Goal: Information Seeking & Learning: Find specific fact

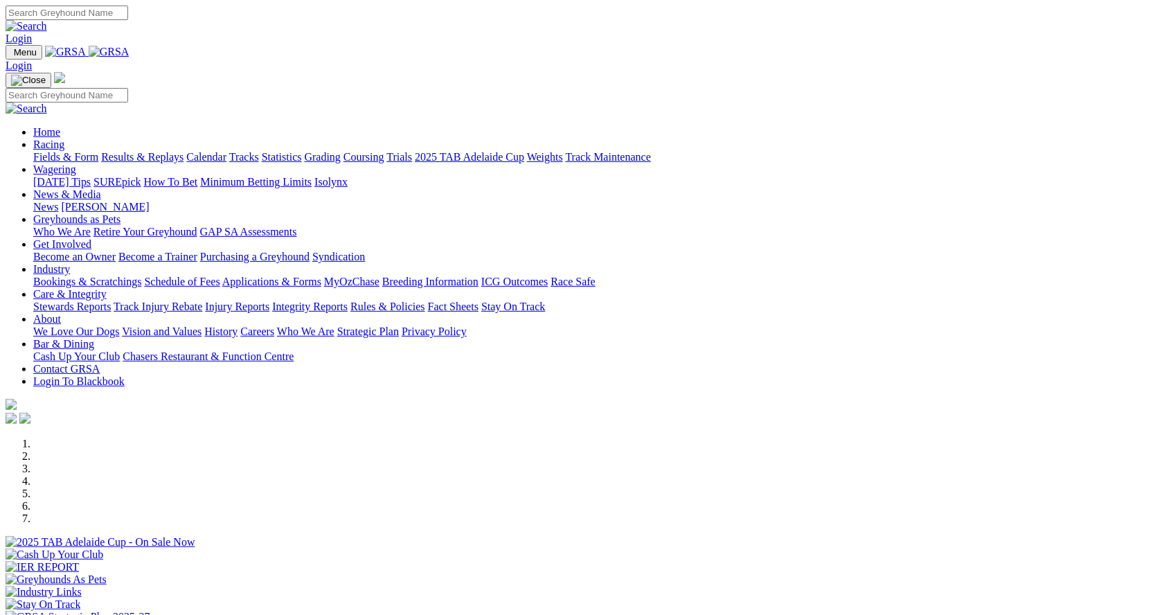
click at [64, 139] on link "Racing" at bounding box center [48, 145] width 31 height 12
click at [384, 151] on link "Coursing" at bounding box center [364, 157] width 41 height 12
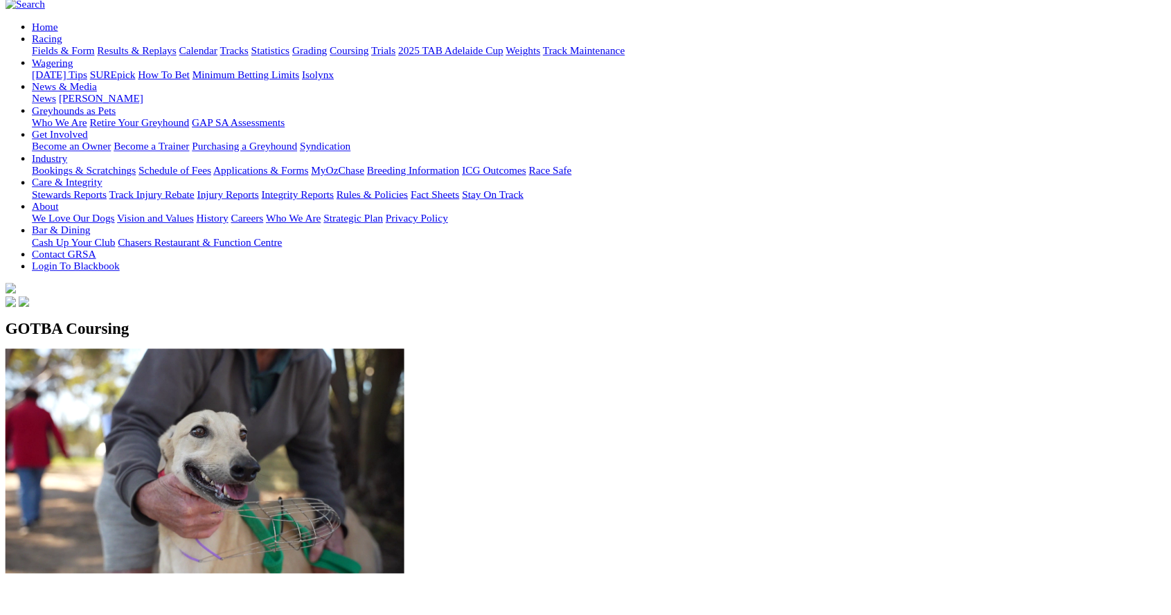
scroll to position [147, 0]
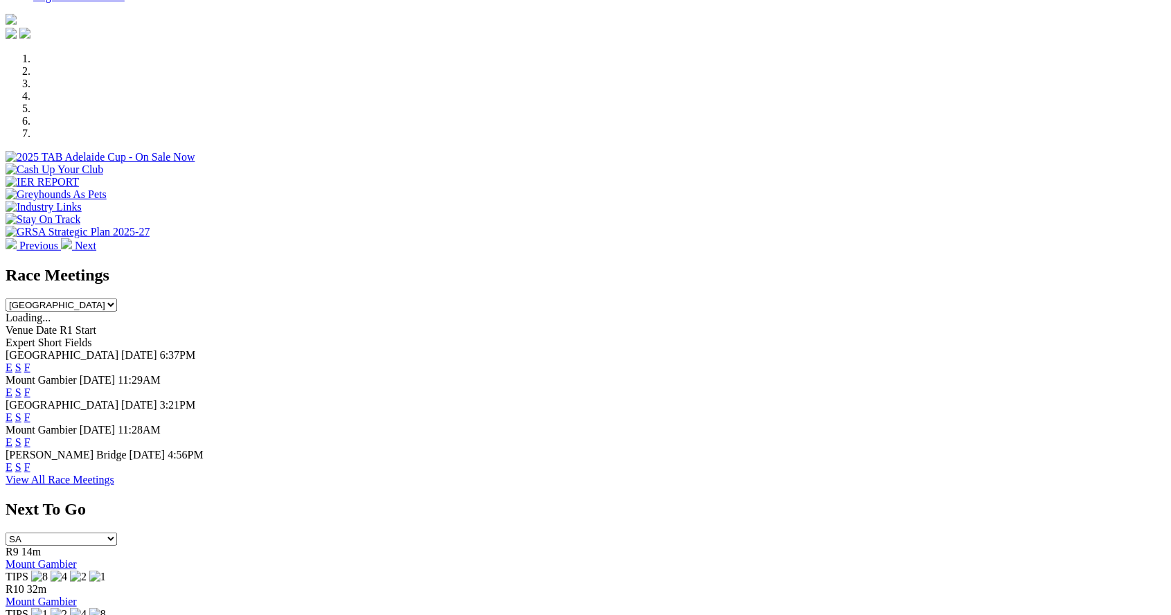
scroll to position [385, 0]
click at [30, 388] on link "F" at bounding box center [27, 394] width 6 height 12
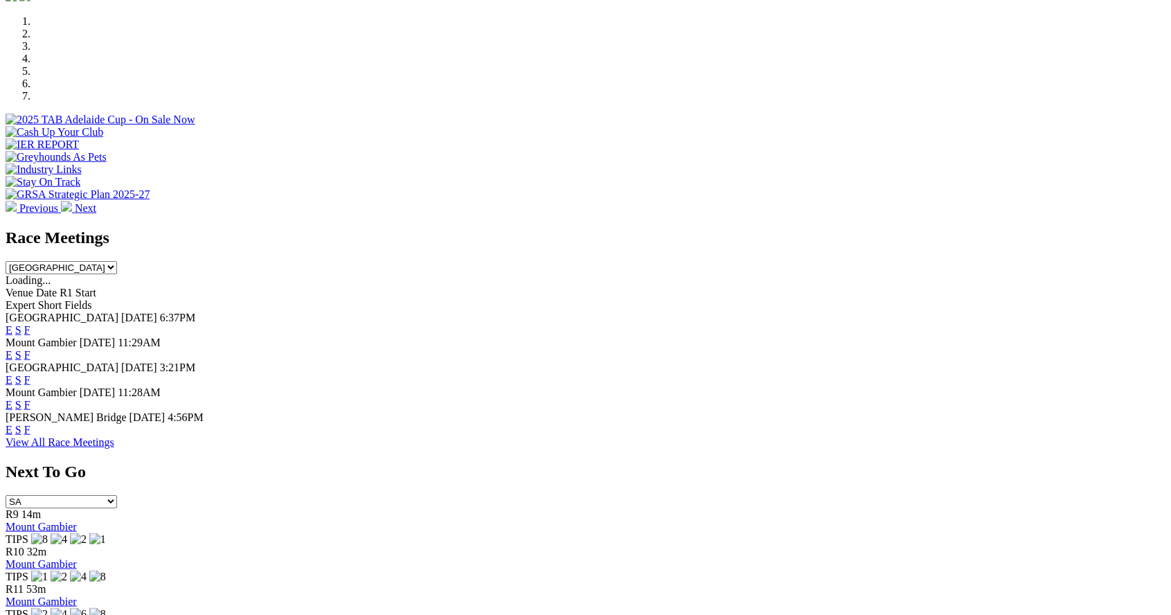
scroll to position [450, 0]
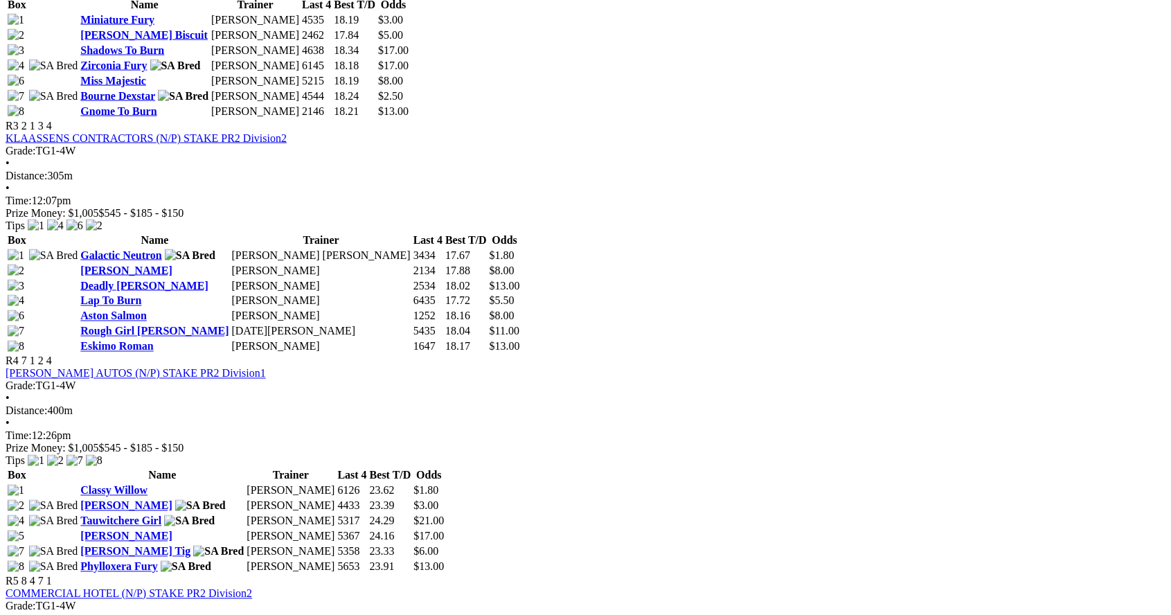
scroll to position [1075, 0]
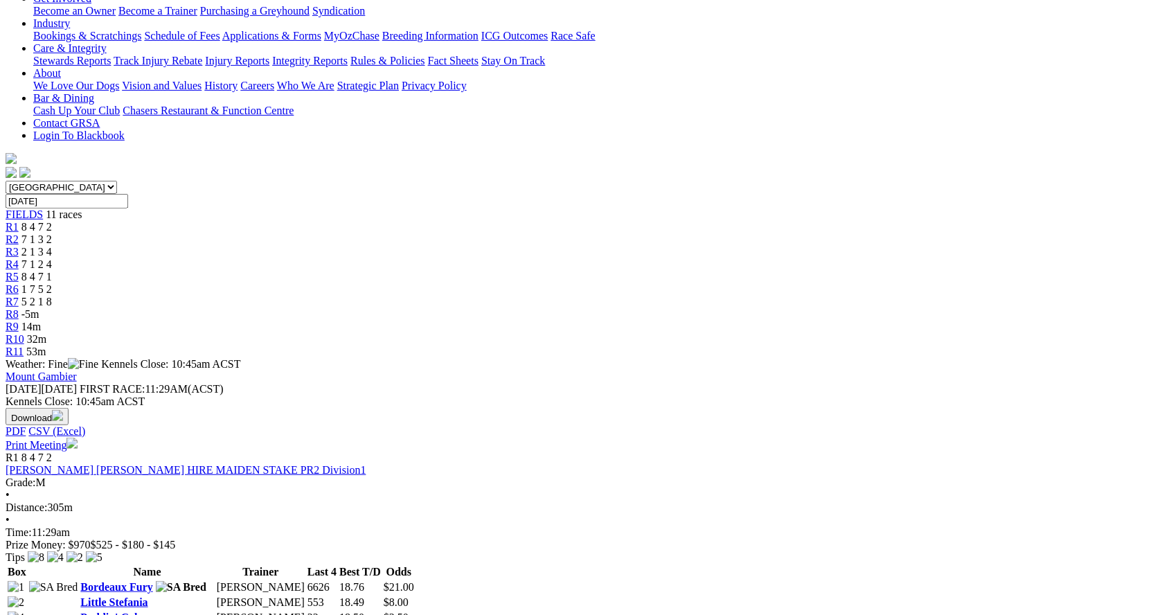
scroll to position [0, 0]
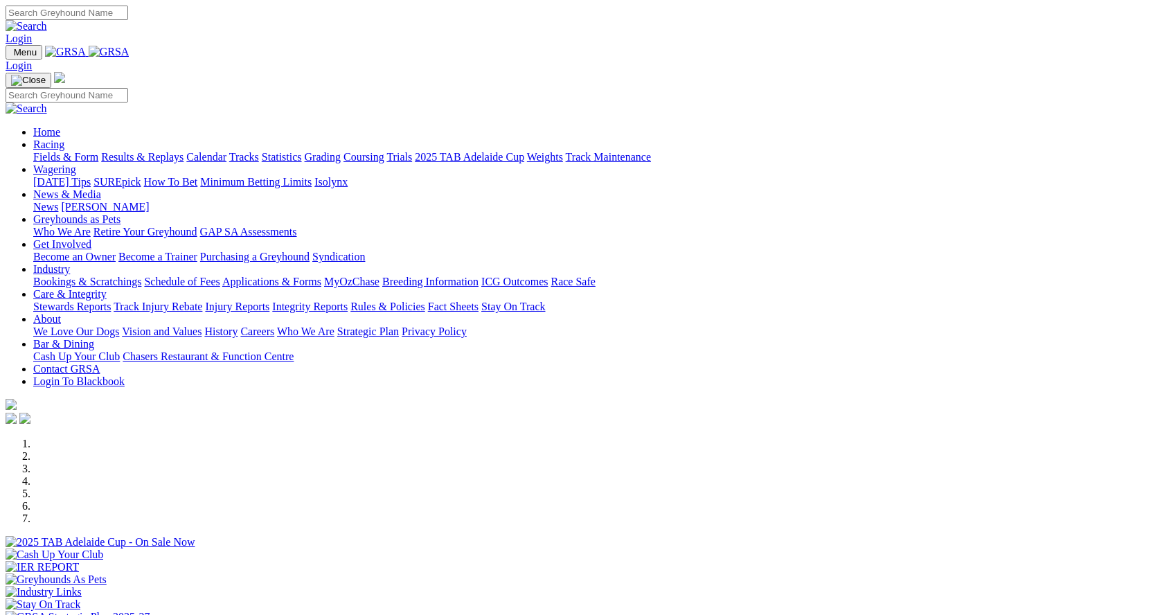
scroll to position [450, 0]
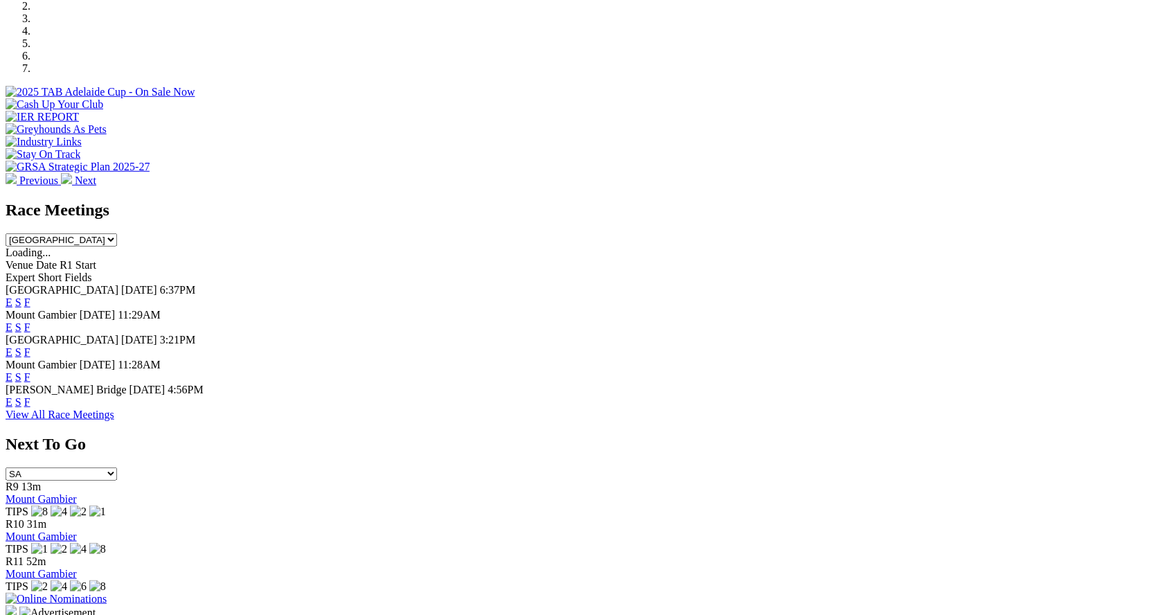
click at [30, 346] on link "F" at bounding box center [27, 352] width 6 height 12
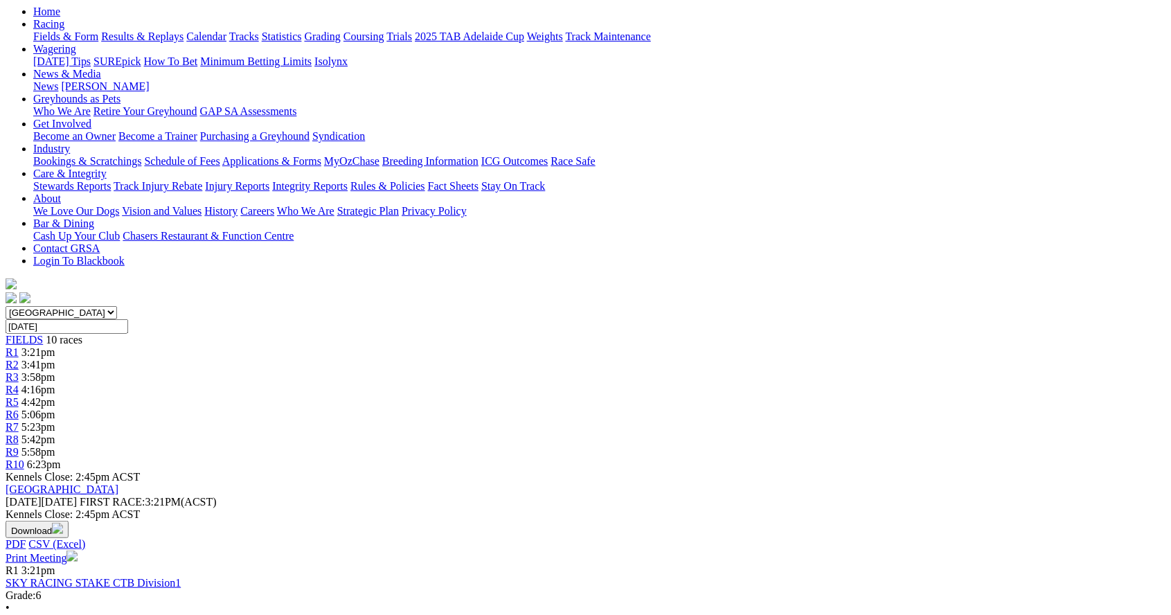
scroll to position [148, 0]
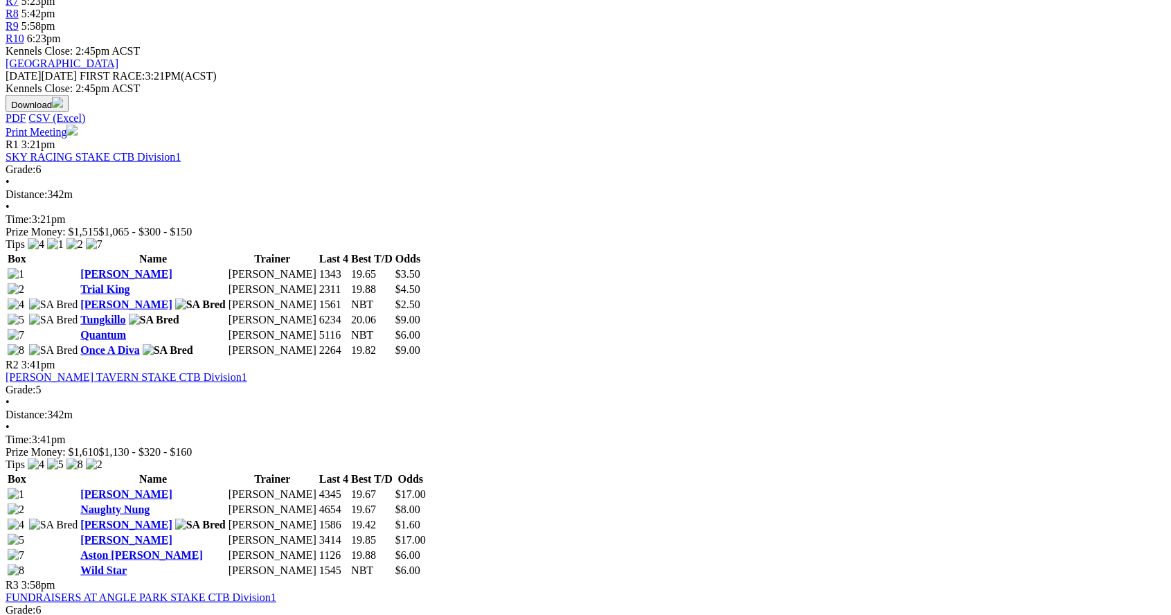
scroll to position [576, 0]
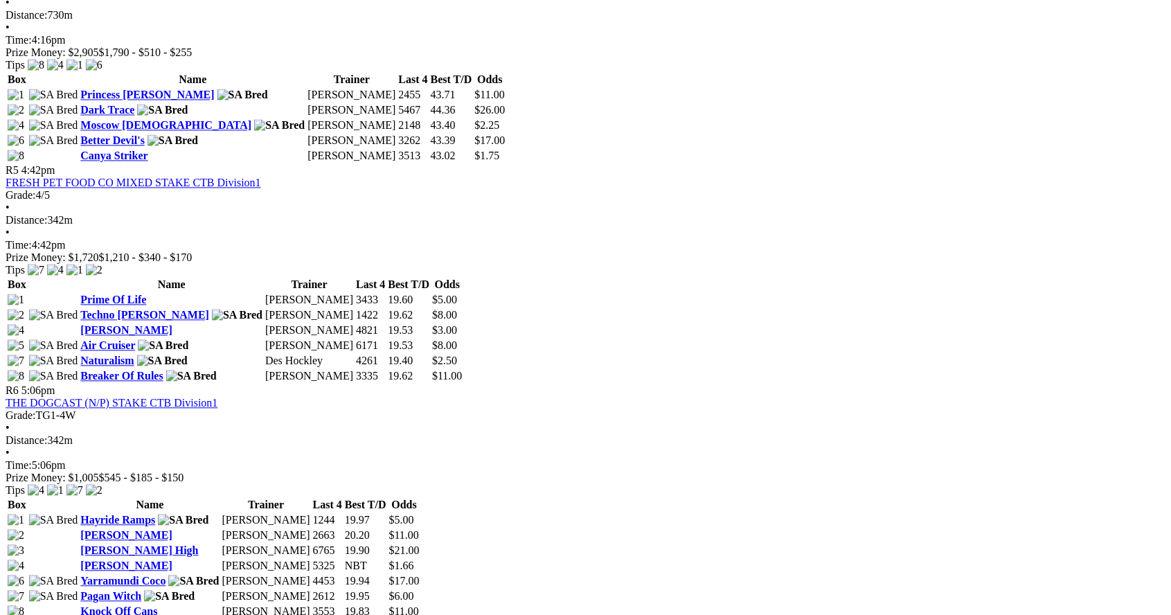
scroll to position [1399, 0]
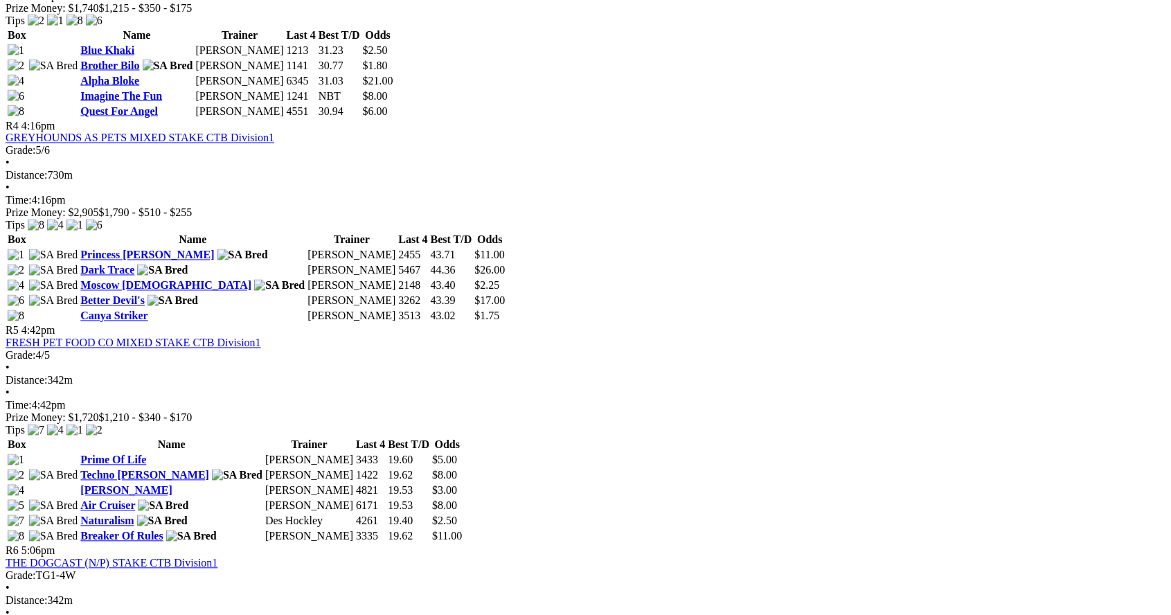
scroll to position [1242, 0]
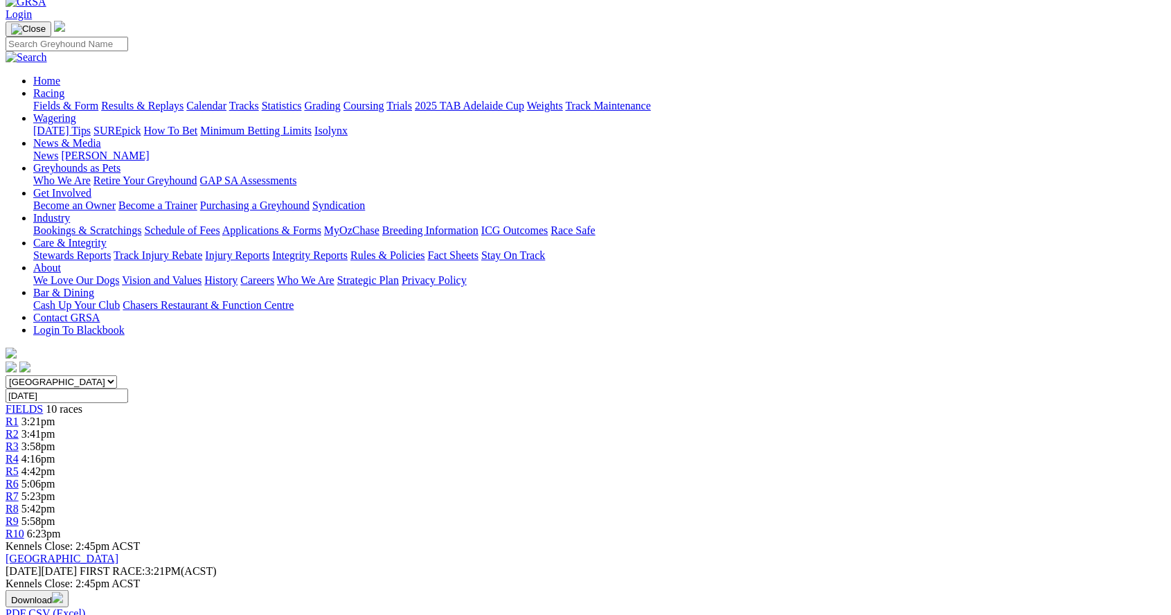
scroll to position [84, 0]
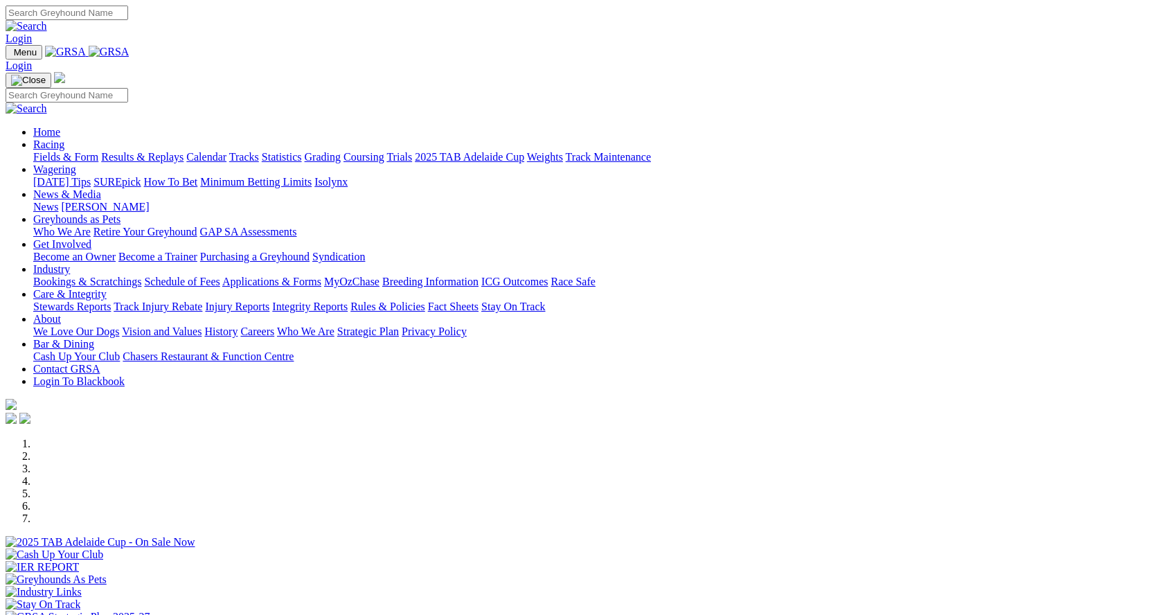
scroll to position [450, 0]
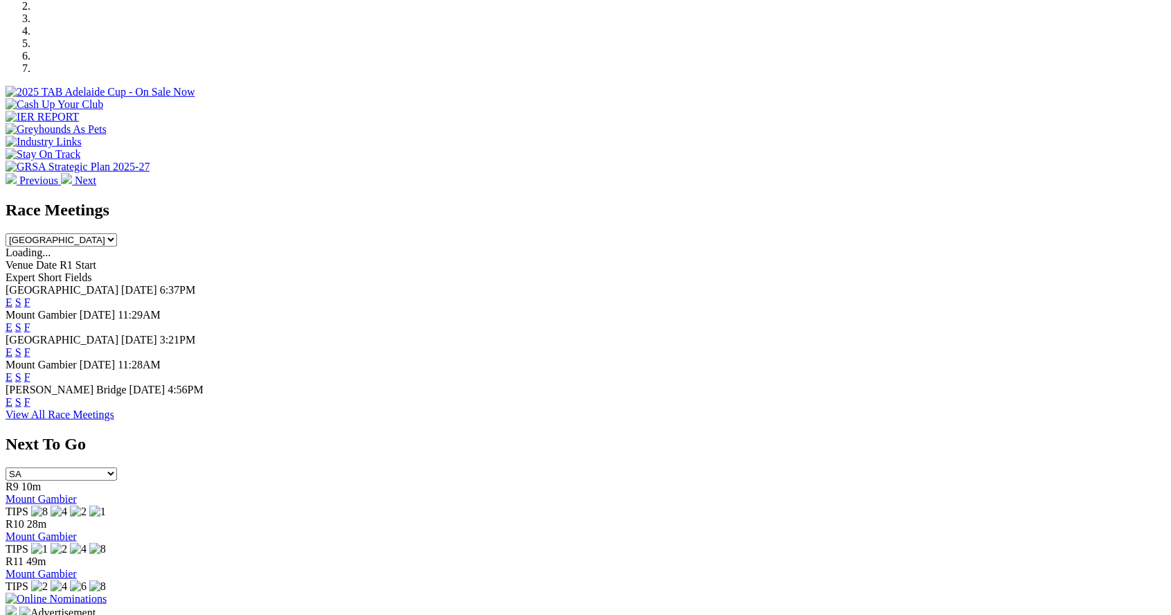
click at [30, 321] on link "F" at bounding box center [27, 327] width 6 height 12
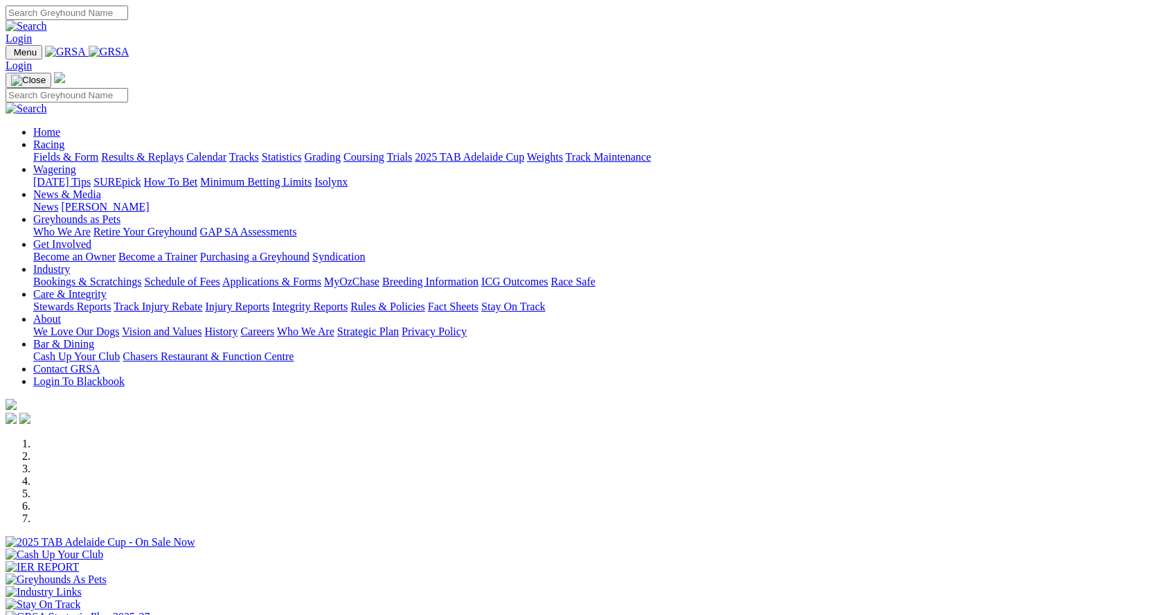
scroll to position [450, 0]
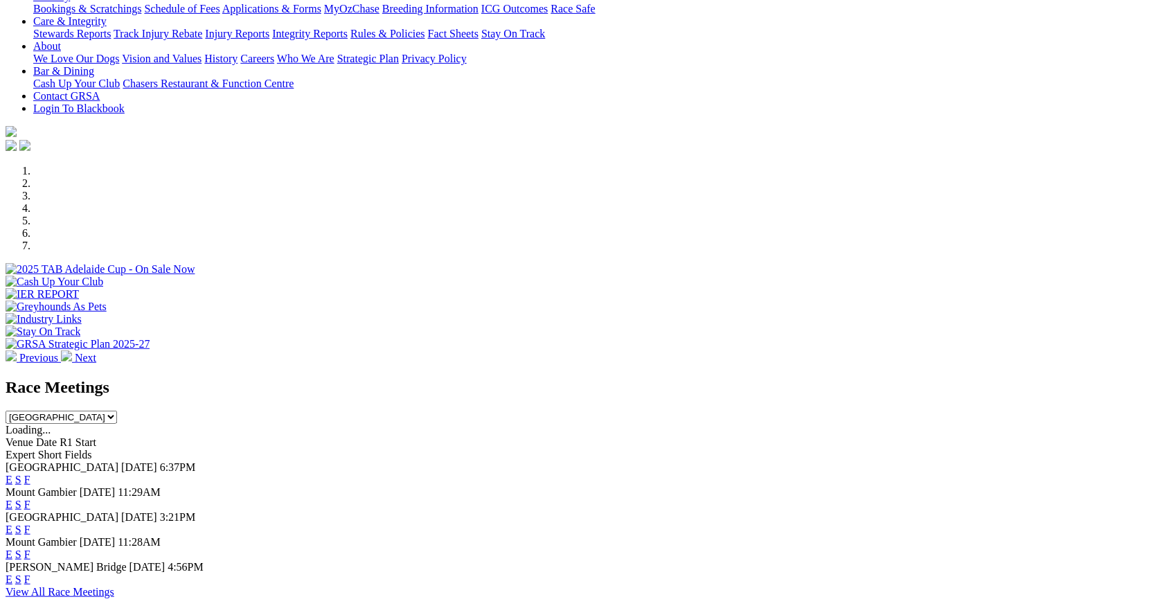
scroll to position [261, 0]
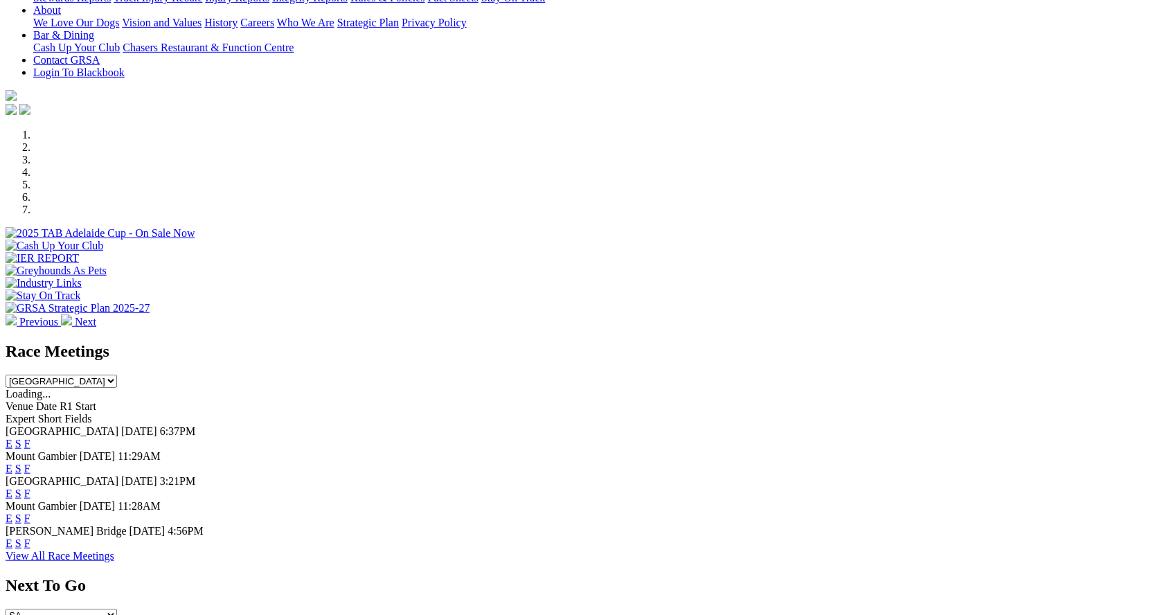
scroll to position [298, 0]
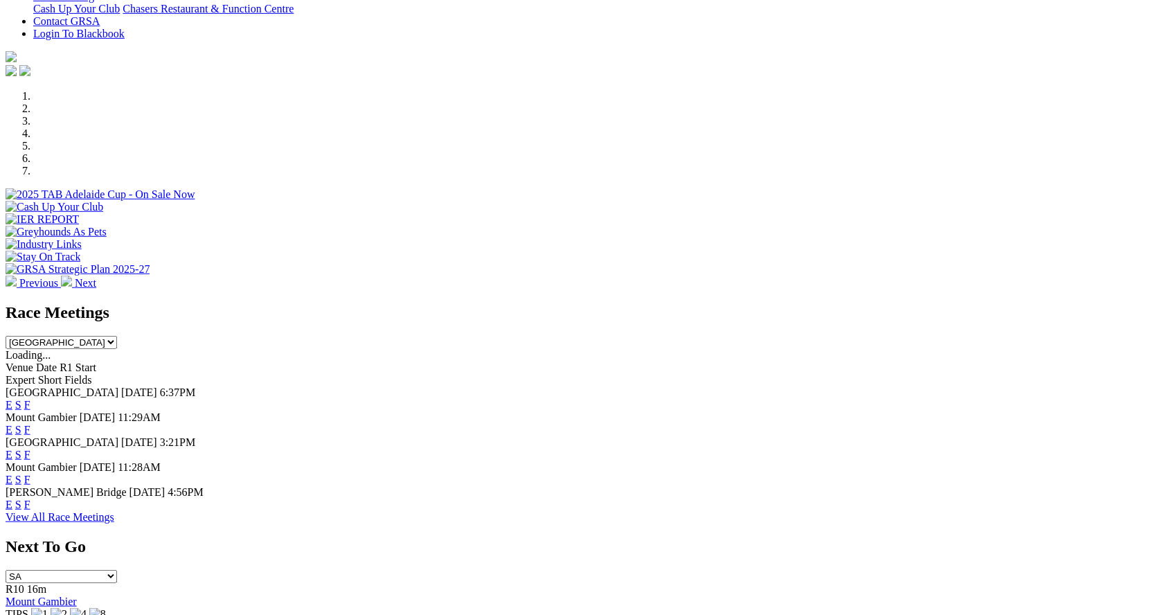
scroll to position [333, 0]
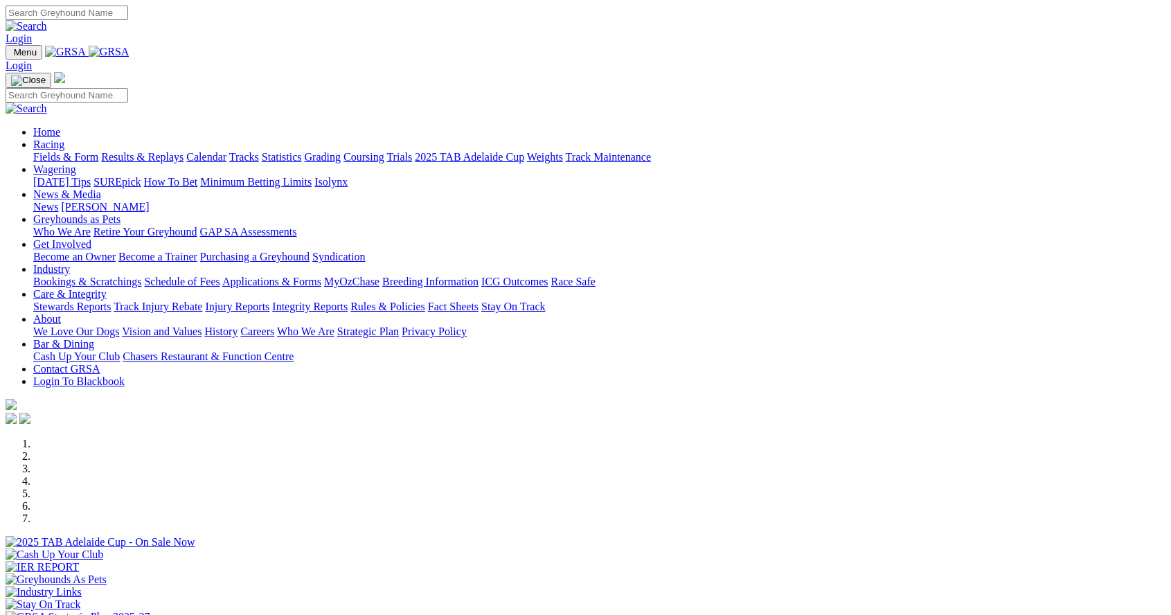
scroll to position [379, 0]
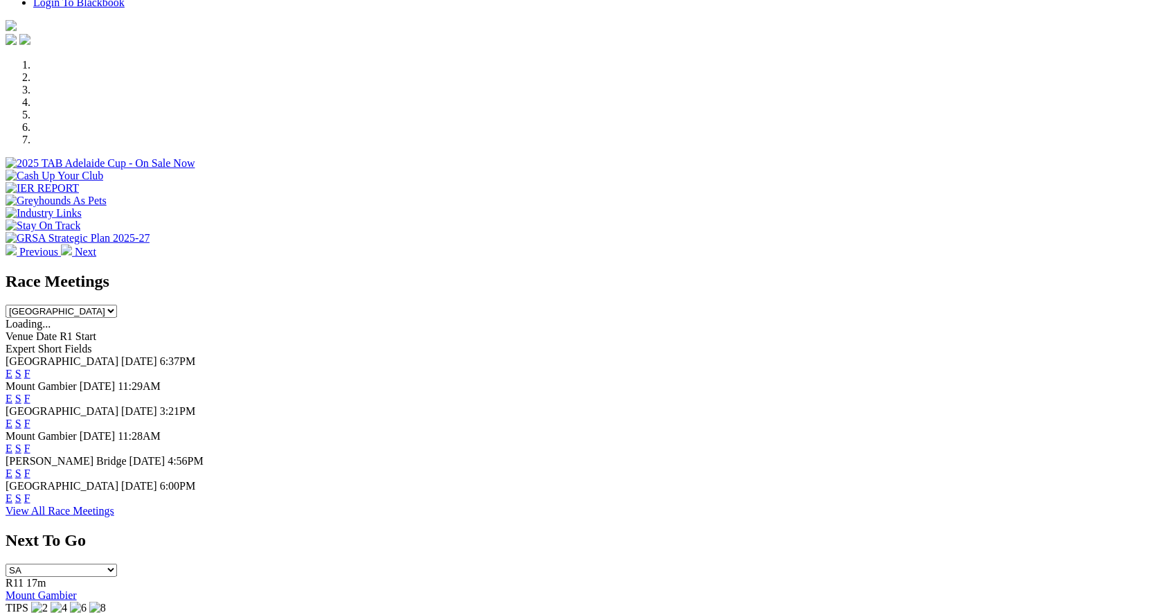
click at [30, 504] on link "F" at bounding box center [27, 499] width 6 height 12
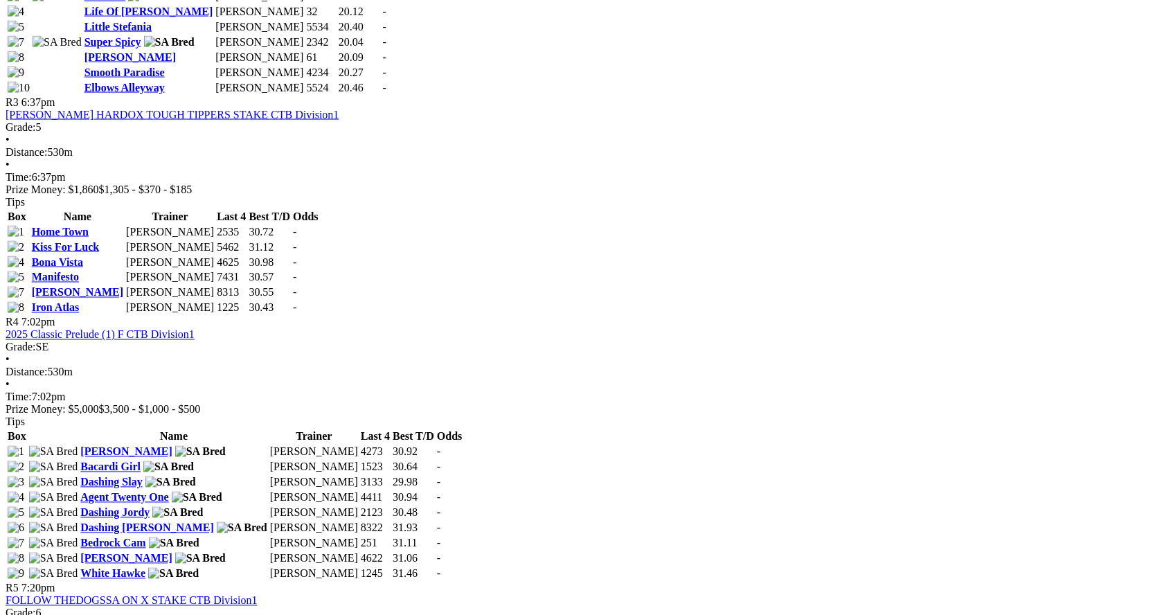
scroll to position [1109, 0]
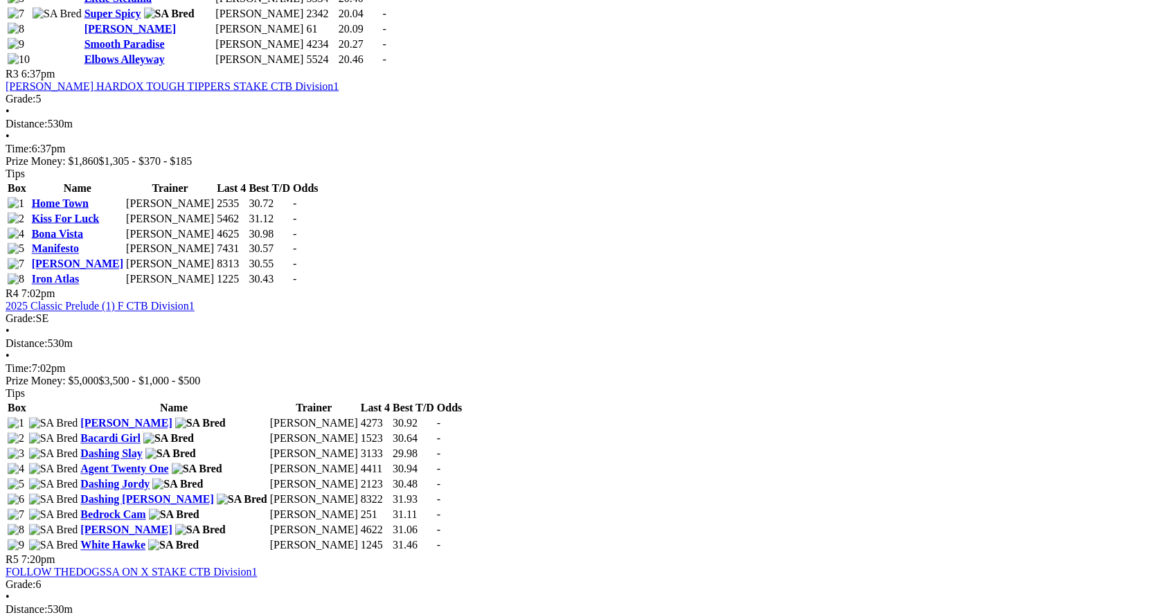
scroll to position [1176, 0]
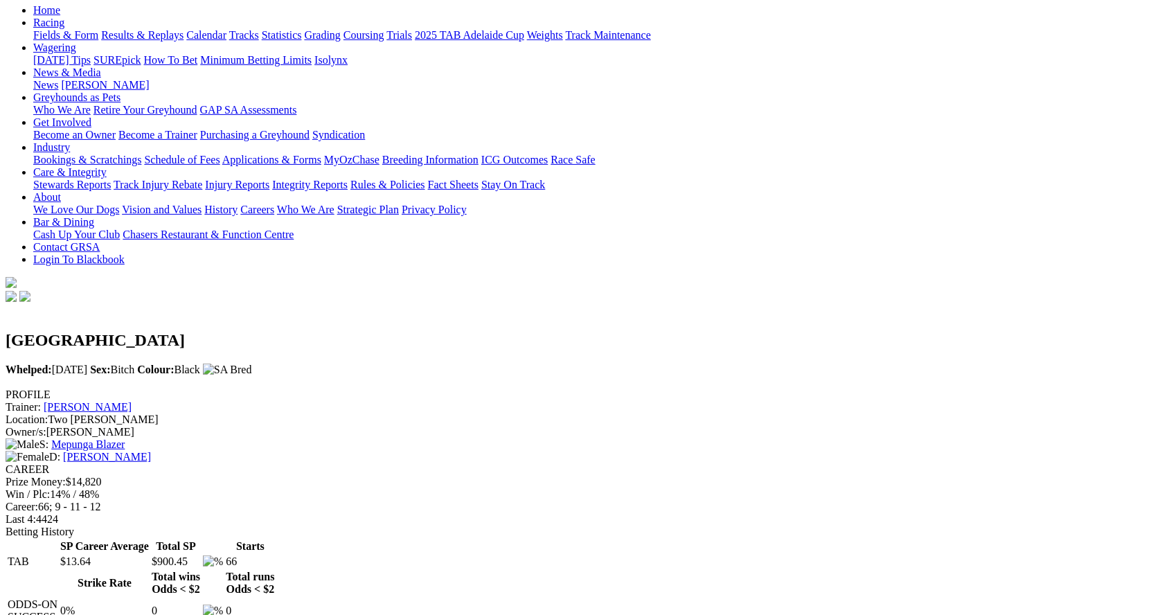
scroll to position [174, 0]
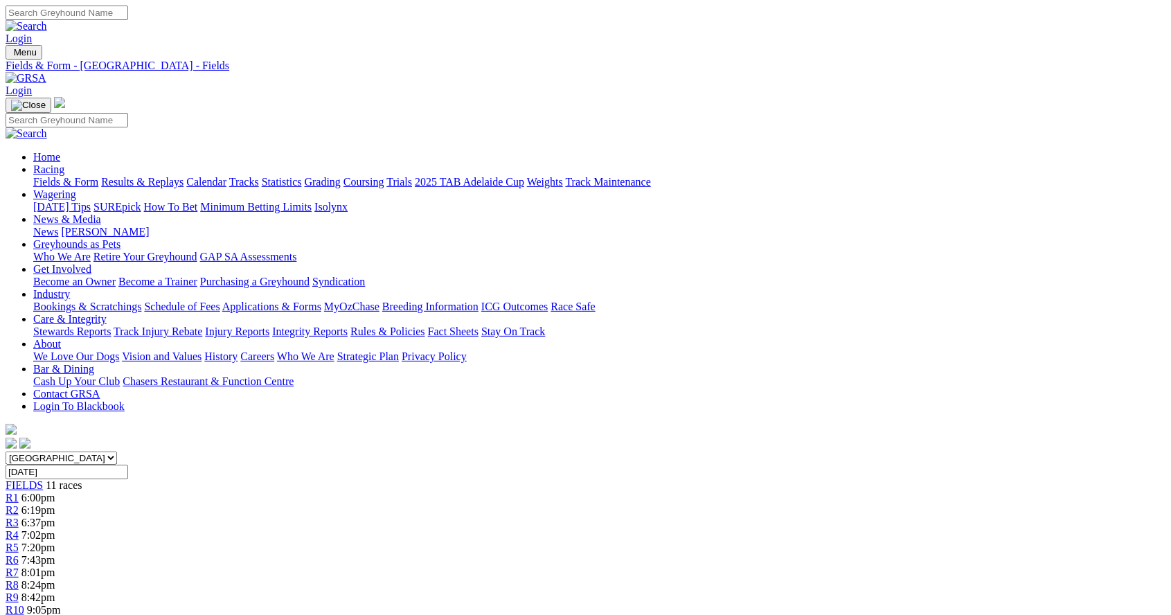
click at [55, 492] on span "6:00pm" at bounding box center [38, 498] width 34 height 12
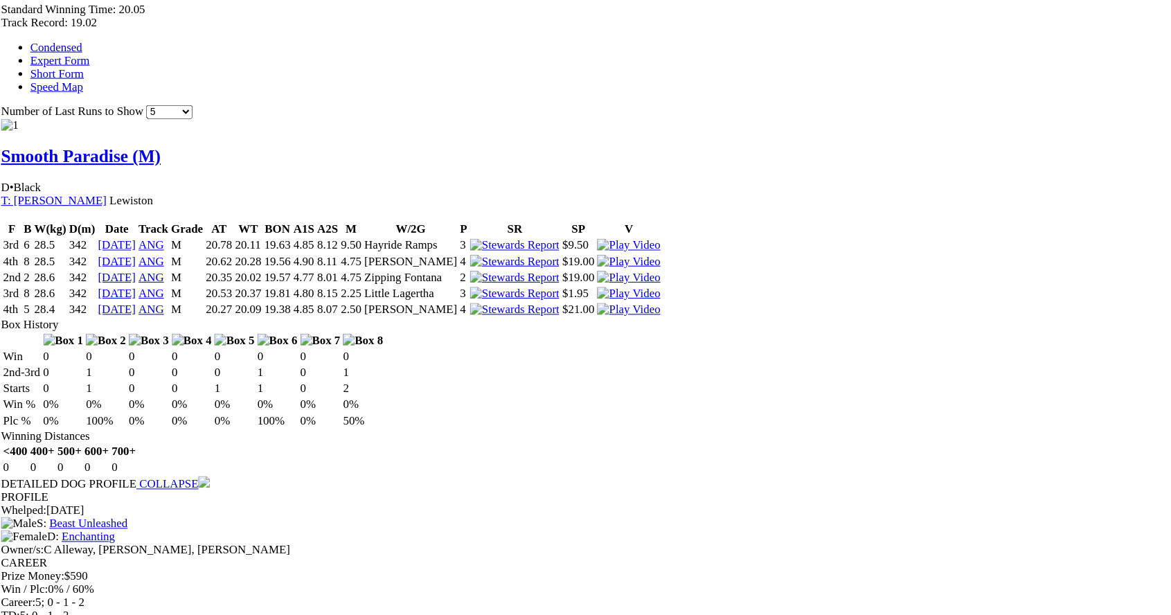
scroll to position [896, 0]
